Goal: Task Accomplishment & Management: Complete application form

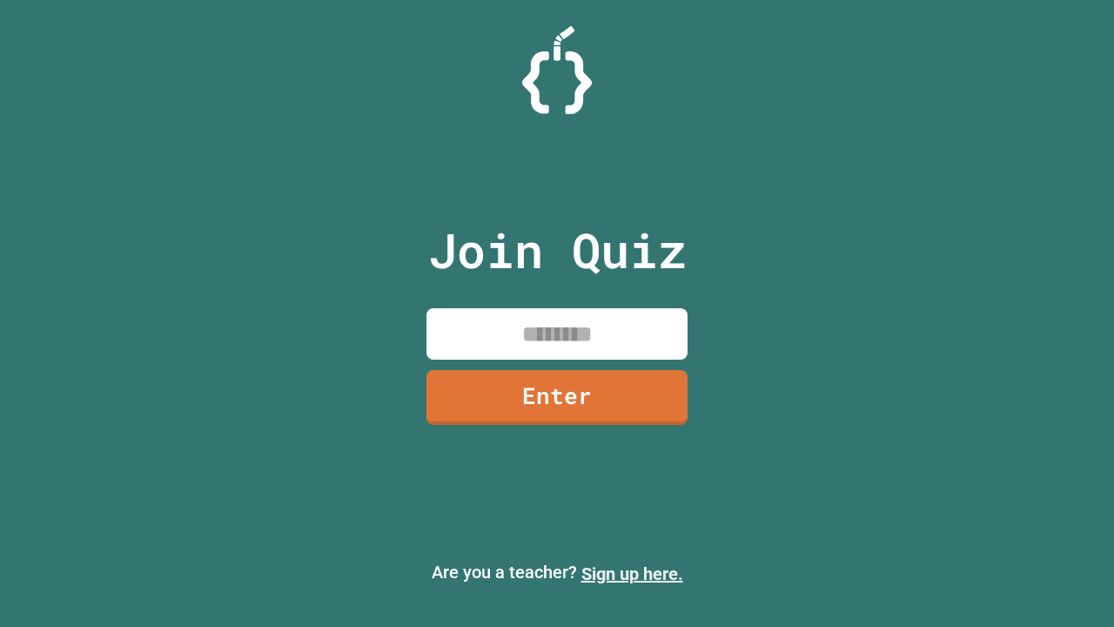
click at [632, 574] on link "Sign up here." at bounding box center [632, 573] width 102 height 21
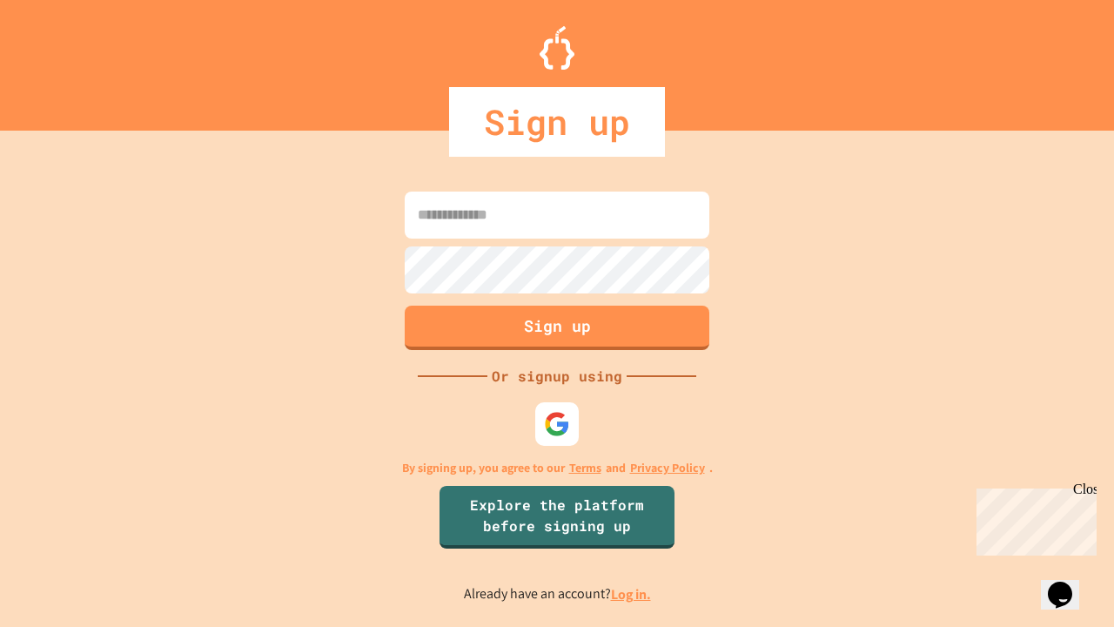
click at [632, 594] on link "Log in." at bounding box center [631, 594] width 40 height 18
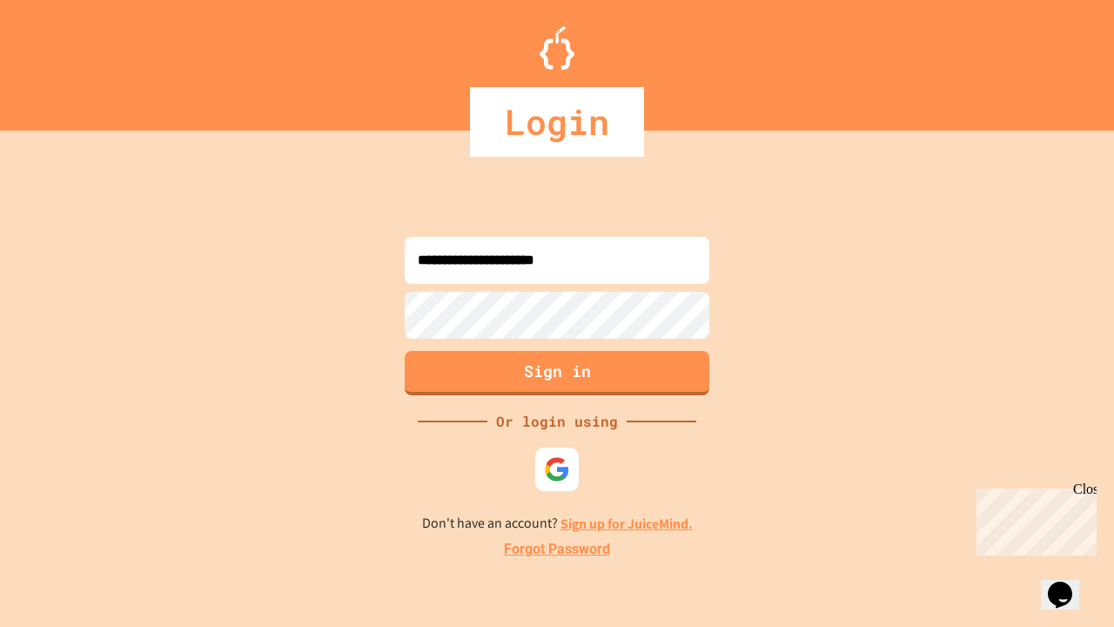
type input "**********"
